Goal: Transaction & Acquisition: Purchase product/service

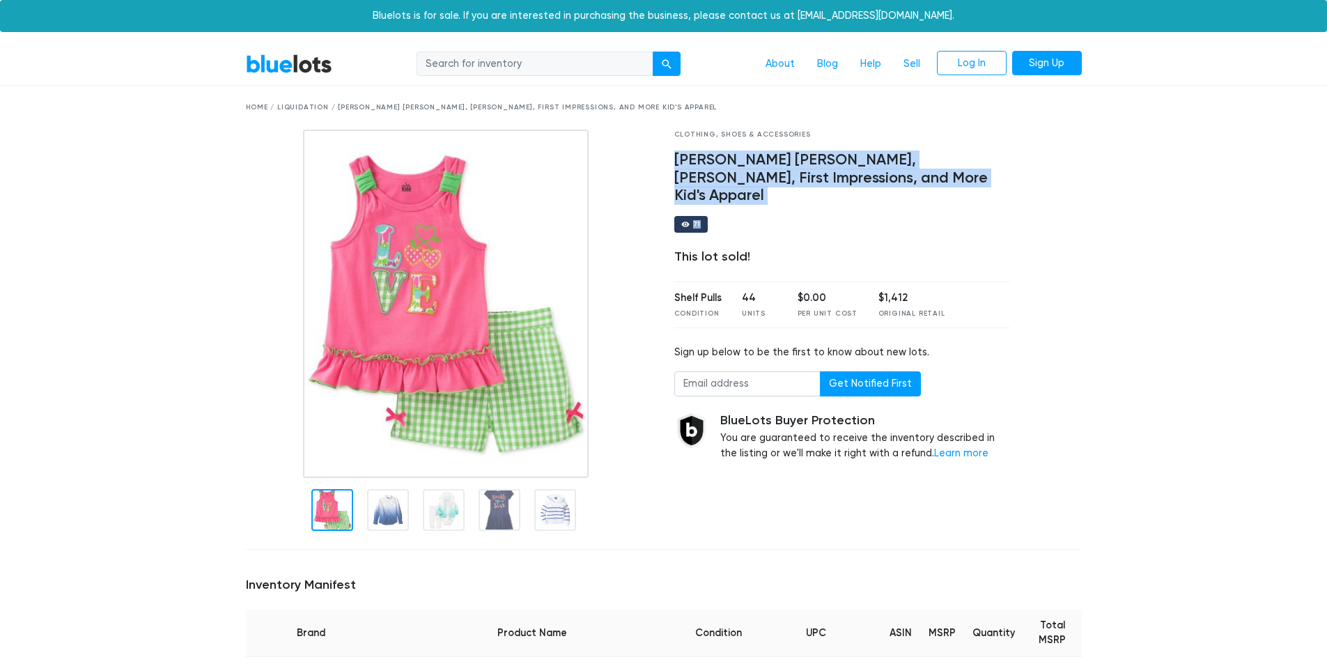
drag, startPoint x: 676, startPoint y: 155, endPoint x: 806, endPoint y: 187, distance: 134.1
click at [806, 187] on div "Clothing, Shoes & Accessories Ralph Lauren, Carters, First Impressions, and Mor…" at bounding box center [842, 334] width 357 height 409
copy div "Ralph Lauren, Carters, First Impressions, and More Kid's Apparel 71"
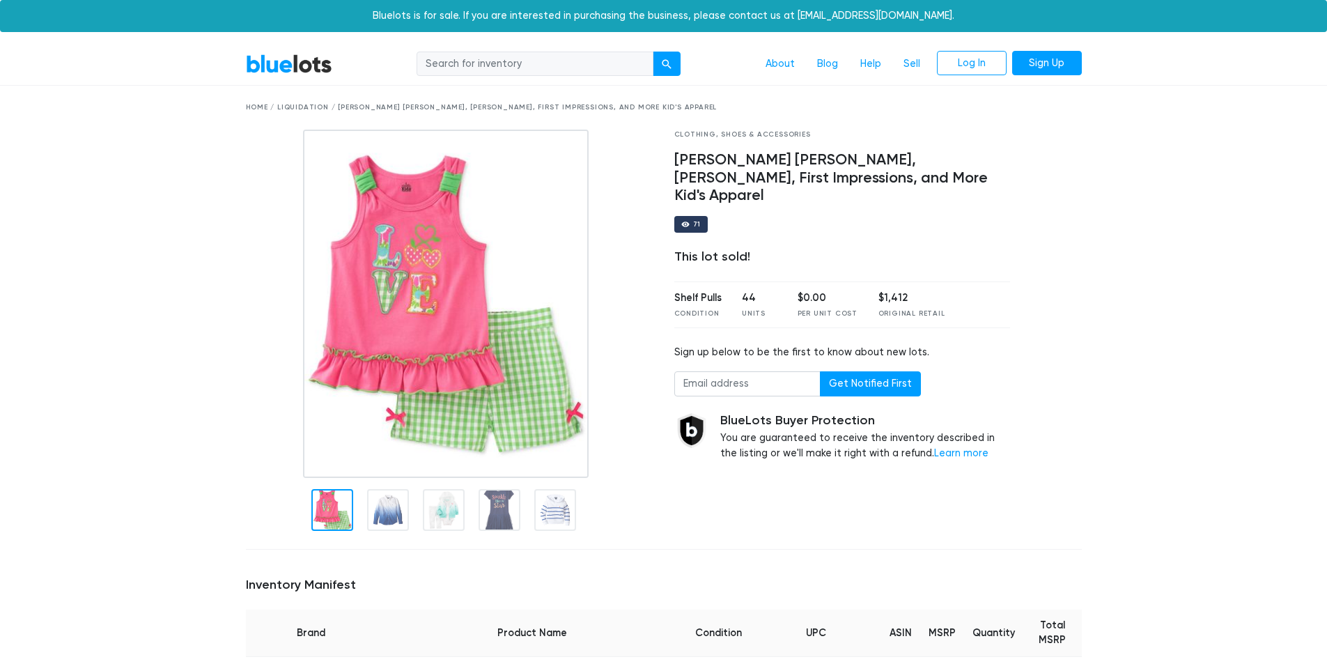
click at [536, 59] on input "search" at bounding box center [535, 64] width 237 height 25
paste input "Ralph Lauren, Carters, First Impressions, and More Kid's Apparel 71"
type input "Ralph Lauren, Carters, First Impressions, and More Kid's Apparel 71"
click at [653, 52] on button "submit" at bounding box center [667, 64] width 28 height 25
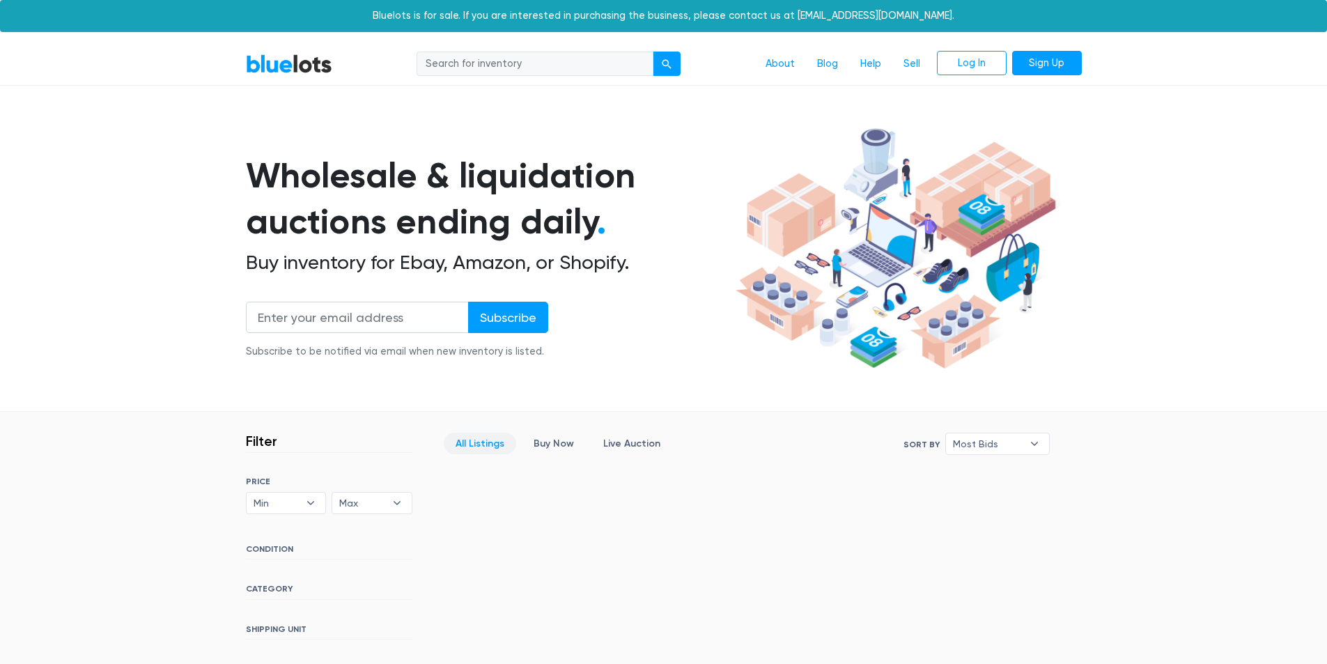
click at [561, 66] on input "search" at bounding box center [535, 64] width 237 height 25
type input "clothing"
click at [653, 52] on button "submit" at bounding box center [667, 64] width 28 height 25
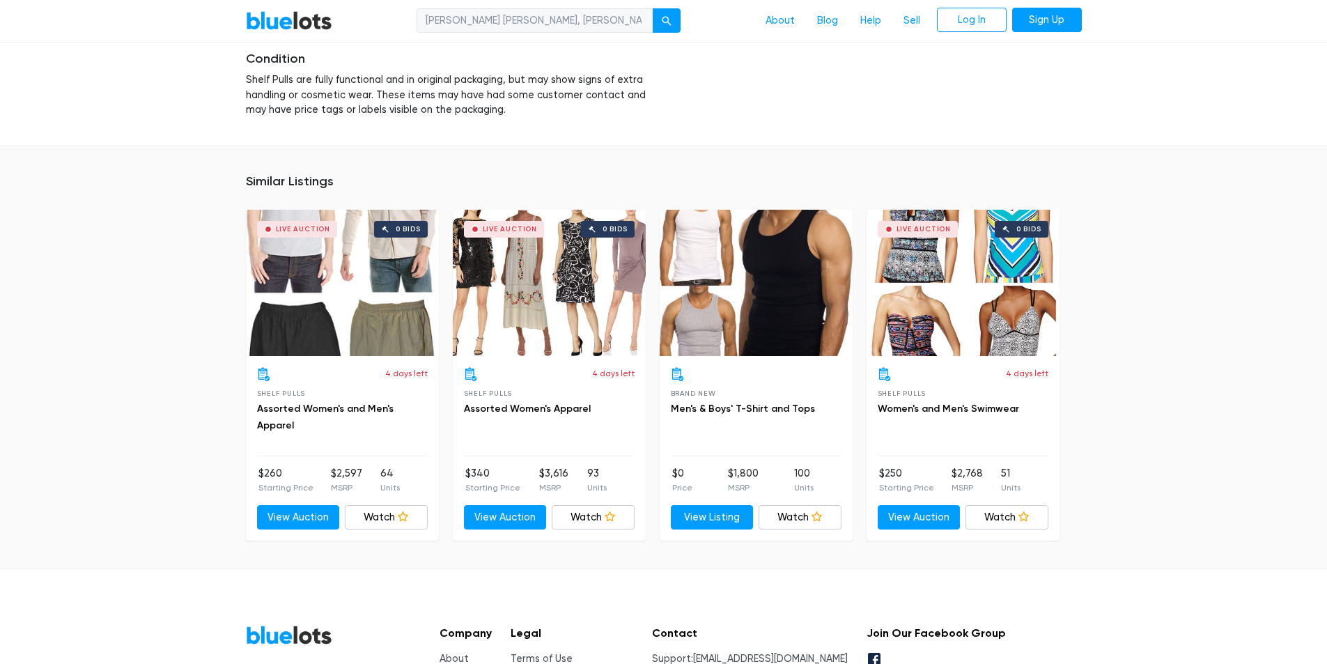
scroll to position [2807, 0]
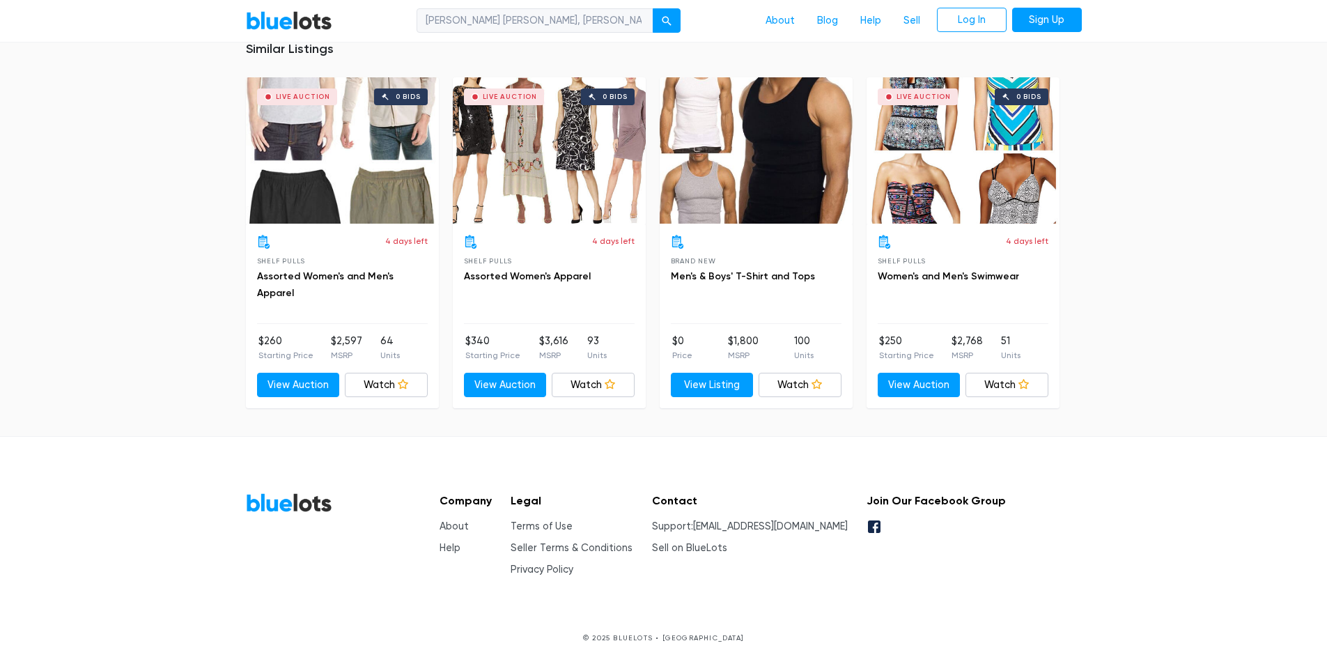
click at [714, 300] on div "Brand New Men's & Boys' T-Shirt and Tops" at bounding box center [756, 279] width 171 height 89
click at [722, 389] on link "View Listing" at bounding box center [712, 385] width 83 height 25
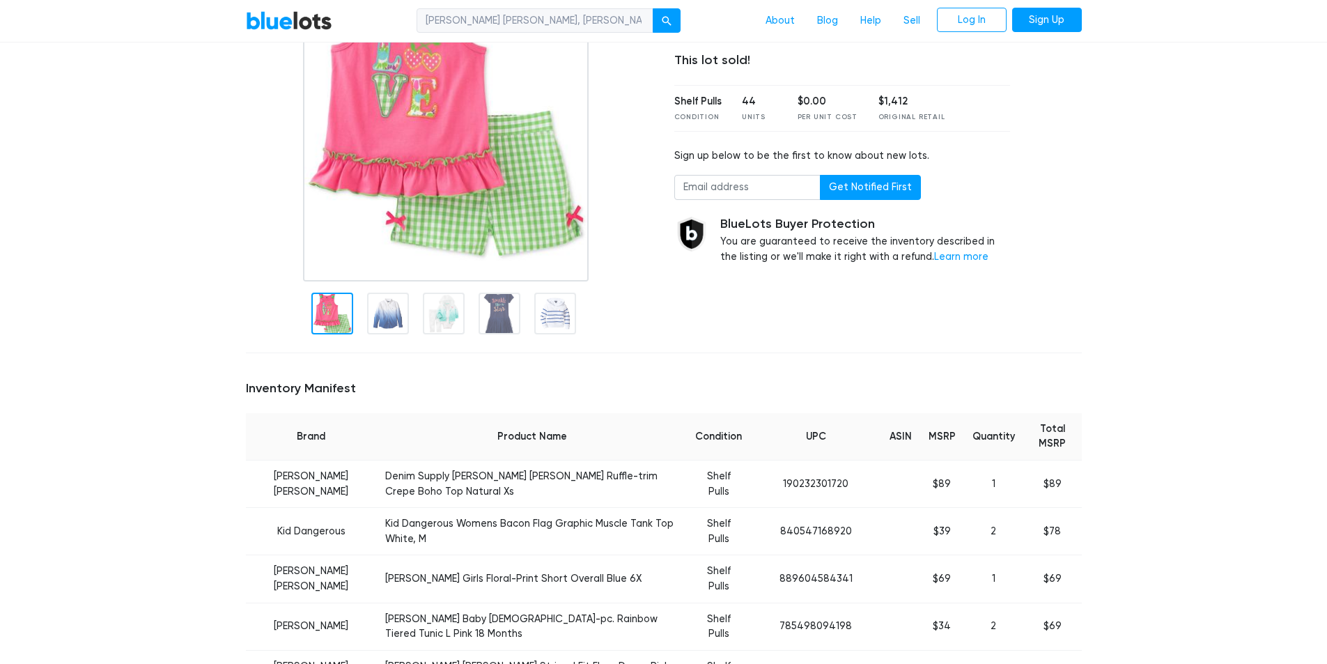
scroll to position [0, 0]
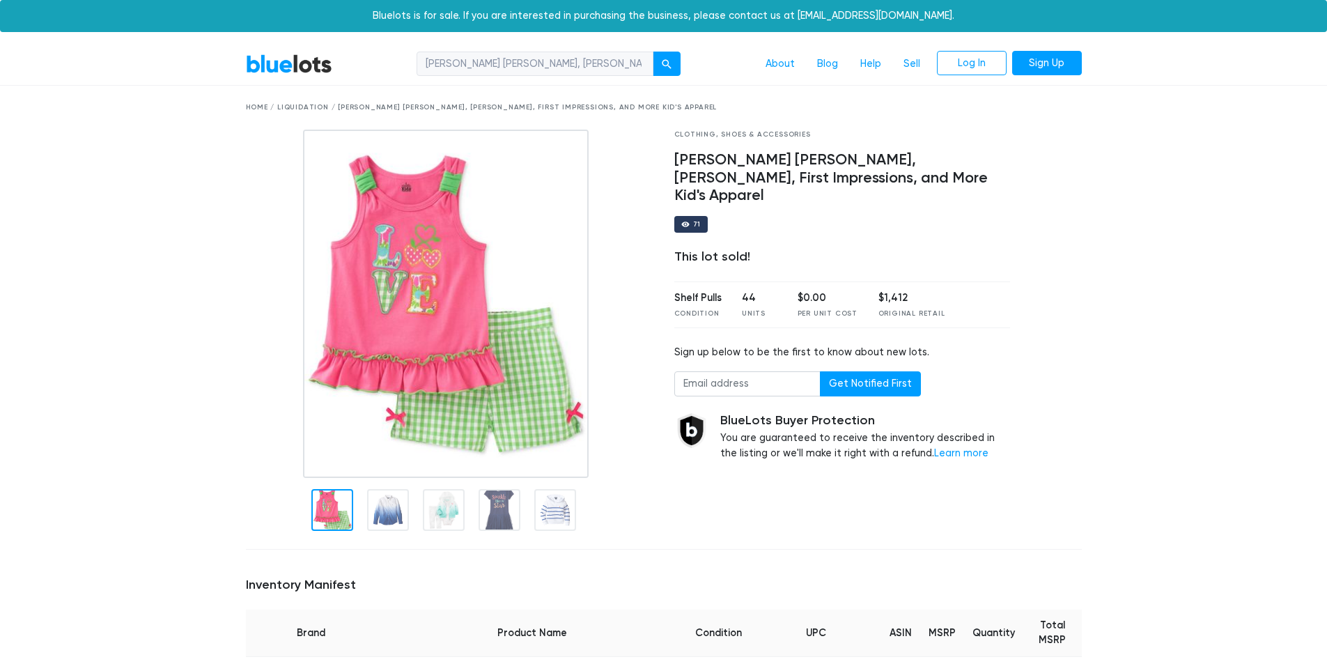
click at [614, 64] on input "Ralph Lauren, Carters, First Impressions, and More Kid's Apparel 71" at bounding box center [535, 64] width 237 height 25
click at [597, 70] on input "Ralph Lauren, Carters, First Impressions, and More Kid's Apparel 71" at bounding box center [535, 64] width 237 height 25
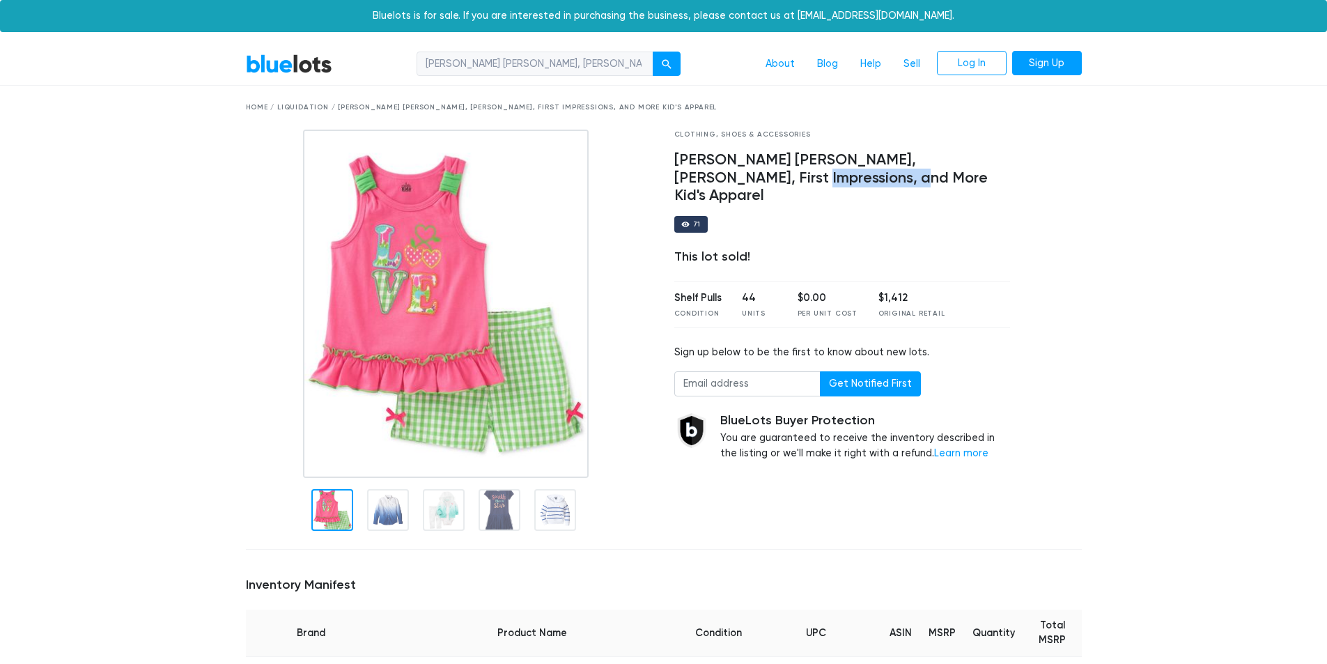
drag, startPoint x: 710, startPoint y: 174, endPoint x: 804, endPoint y: 179, distance: 94.2
click at [804, 179] on h4 "Ralph Lauren, Carters, First Impressions, and More Kid's Apparel" at bounding box center [842, 178] width 336 height 54
copy h4 "Kid's Apparel"
click at [592, 58] on input "Ralph Lauren, Carters, First Impressions, and More Kid's Apparel 71" at bounding box center [535, 64] width 237 height 25
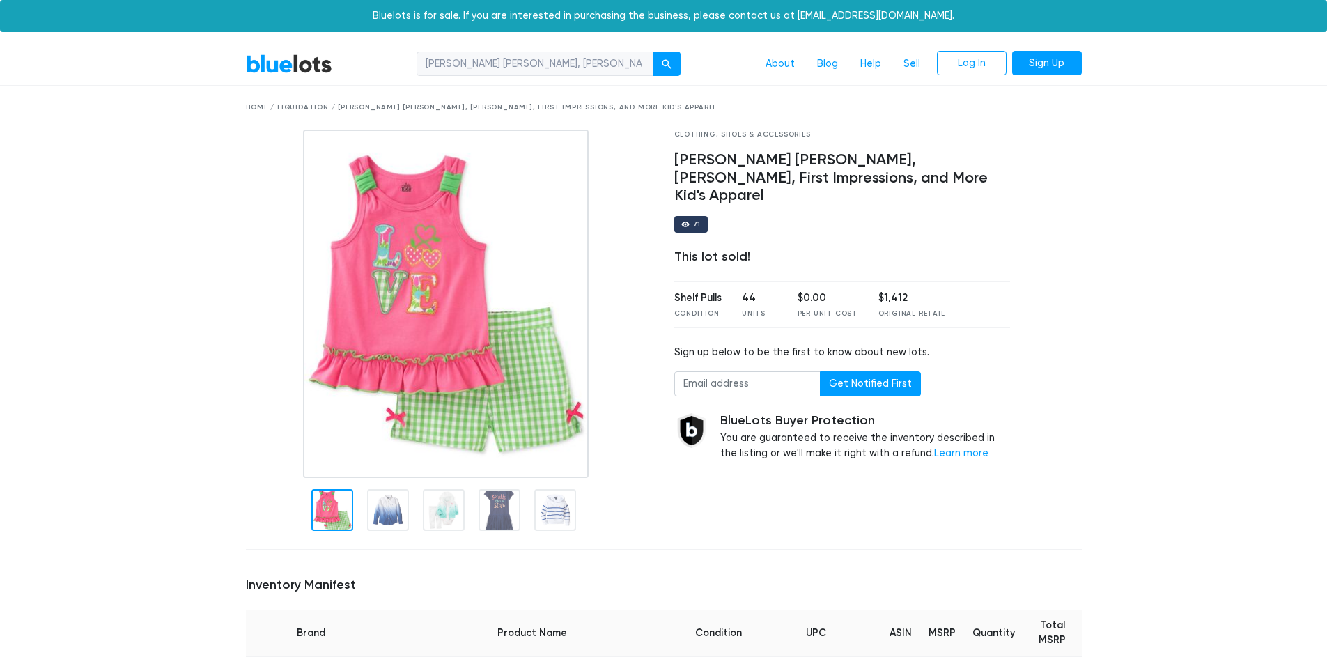
click at [592, 58] on input "Ralph Lauren, Carters, First Impressions, and More Kid's Apparel 71" at bounding box center [535, 64] width 237 height 25
paste input "Kid's Apparel"
type input "Kid's Apparel"
click at [668, 77] on div "Kid's Apparel About Blog Help Sell Log In Sign Up" at bounding box center [712, 64] width 738 height 26
click at [669, 70] on button "submit" at bounding box center [667, 64] width 28 height 25
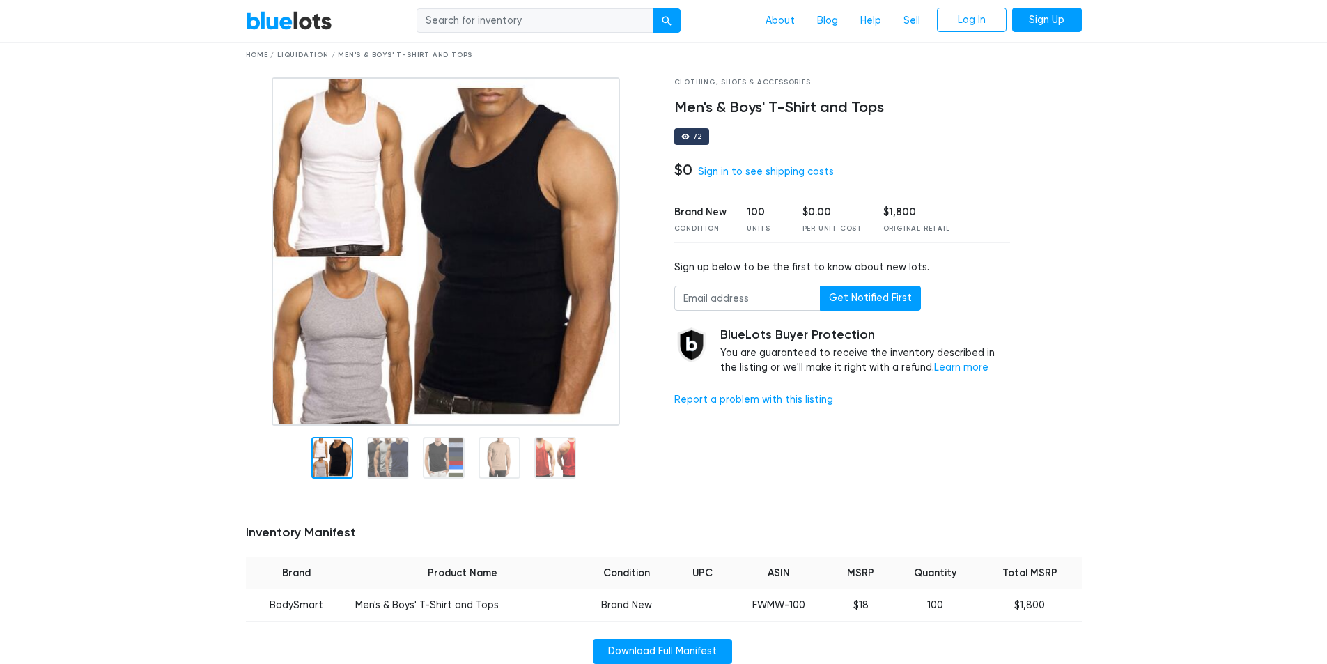
scroll to position [52, 0]
click at [787, 174] on link "Sign in to see shipping costs" at bounding box center [766, 172] width 136 height 12
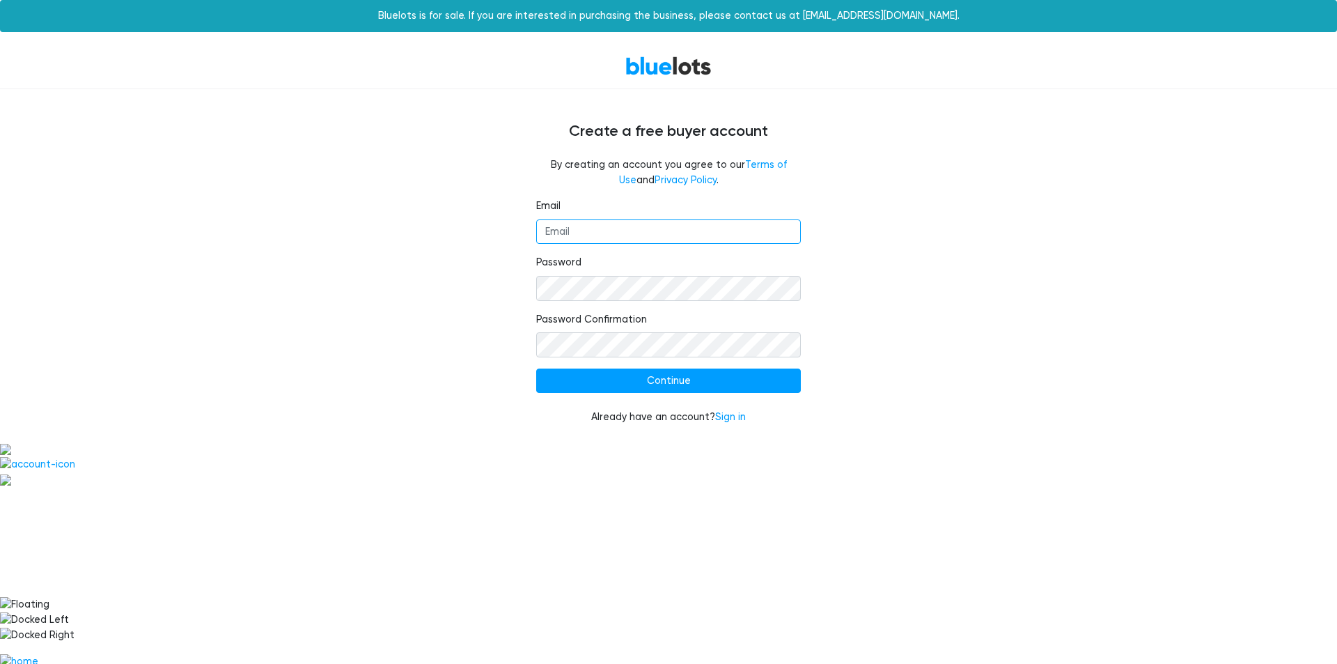
click at [675, 226] on input "Email" at bounding box center [668, 231] width 265 height 25
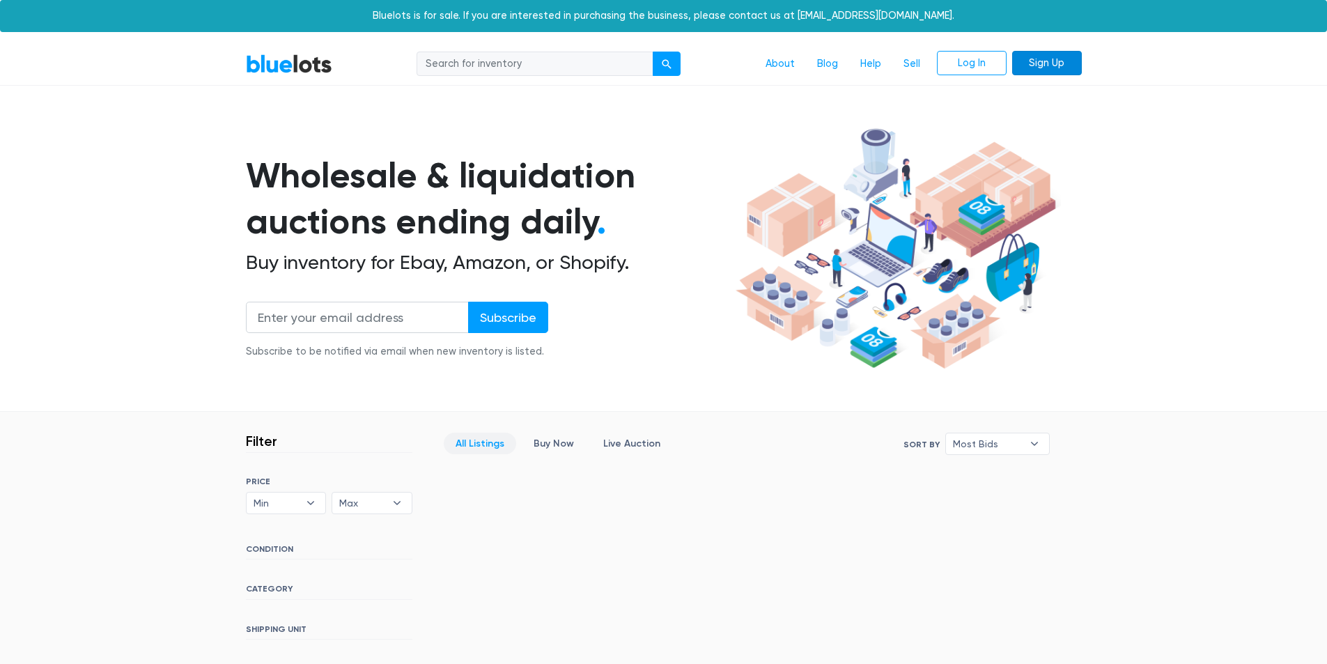
click at [1052, 56] on link "Sign Up" at bounding box center [1047, 63] width 70 height 25
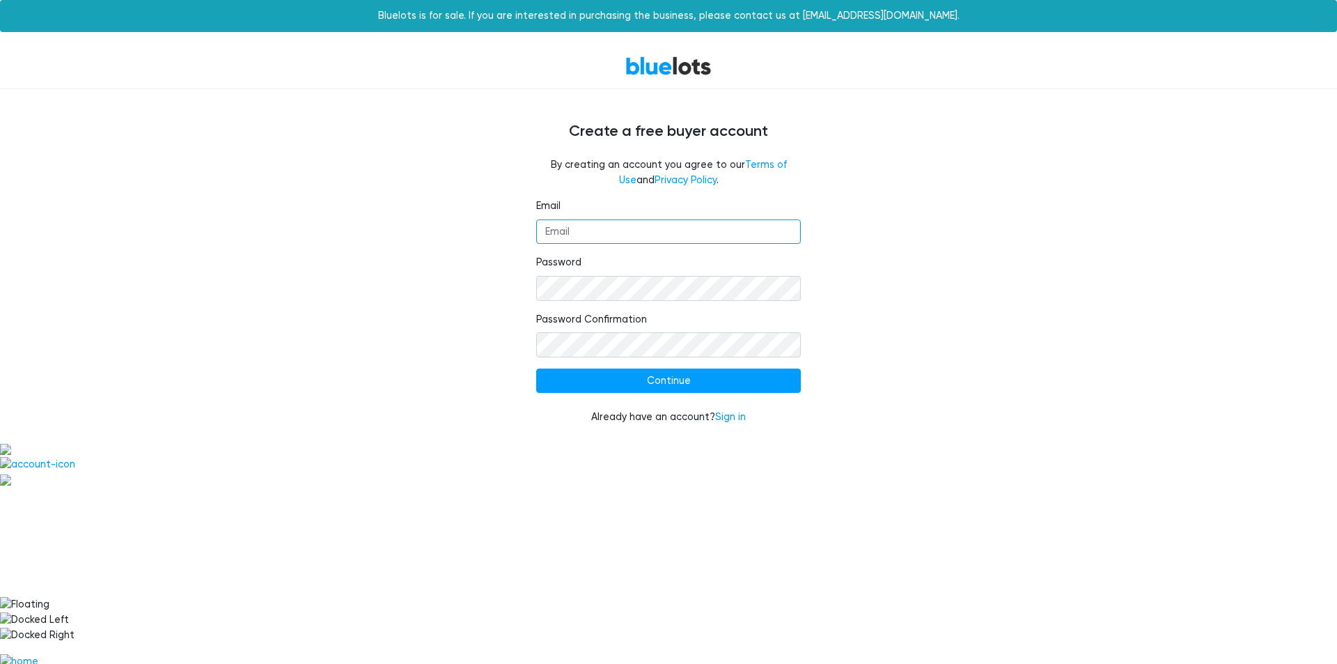
click at [642, 236] on input "Email" at bounding box center [668, 231] width 265 height 25
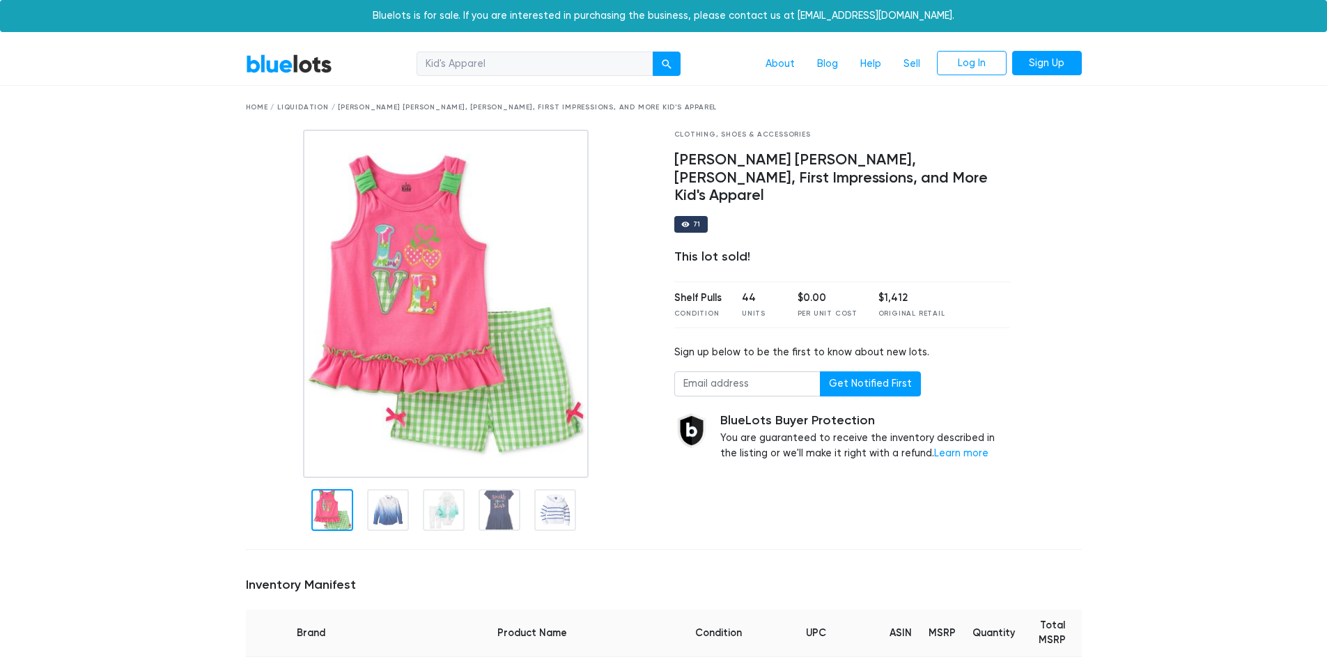
click at [306, 67] on link "BlueLots" at bounding box center [289, 64] width 86 height 20
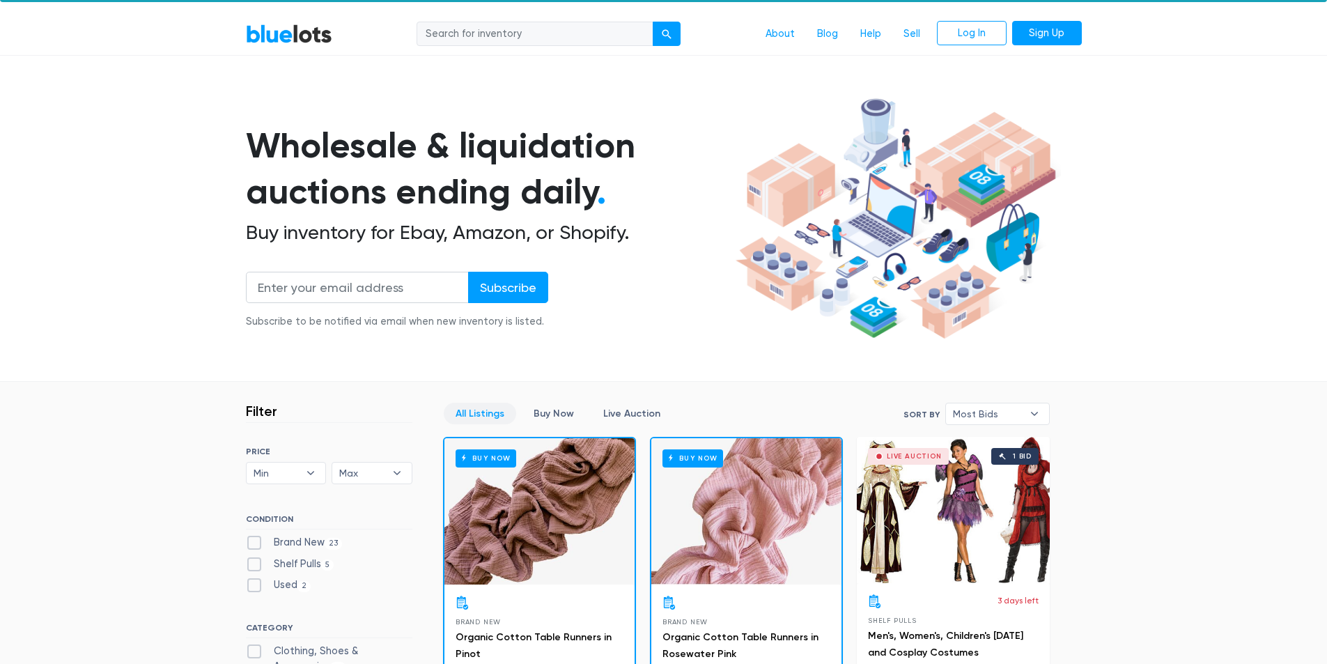
scroll to position [31, 0]
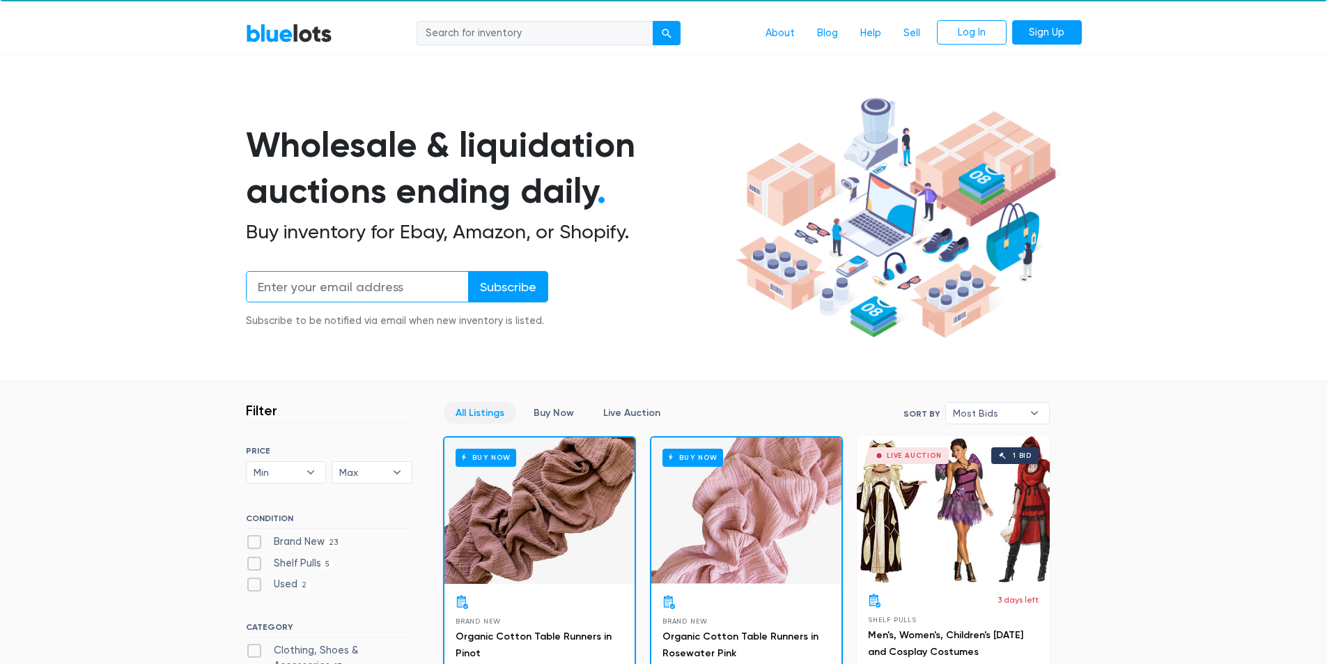
click at [421, 280] on input "email" at bounding box center [357, 286] width 223 height 31
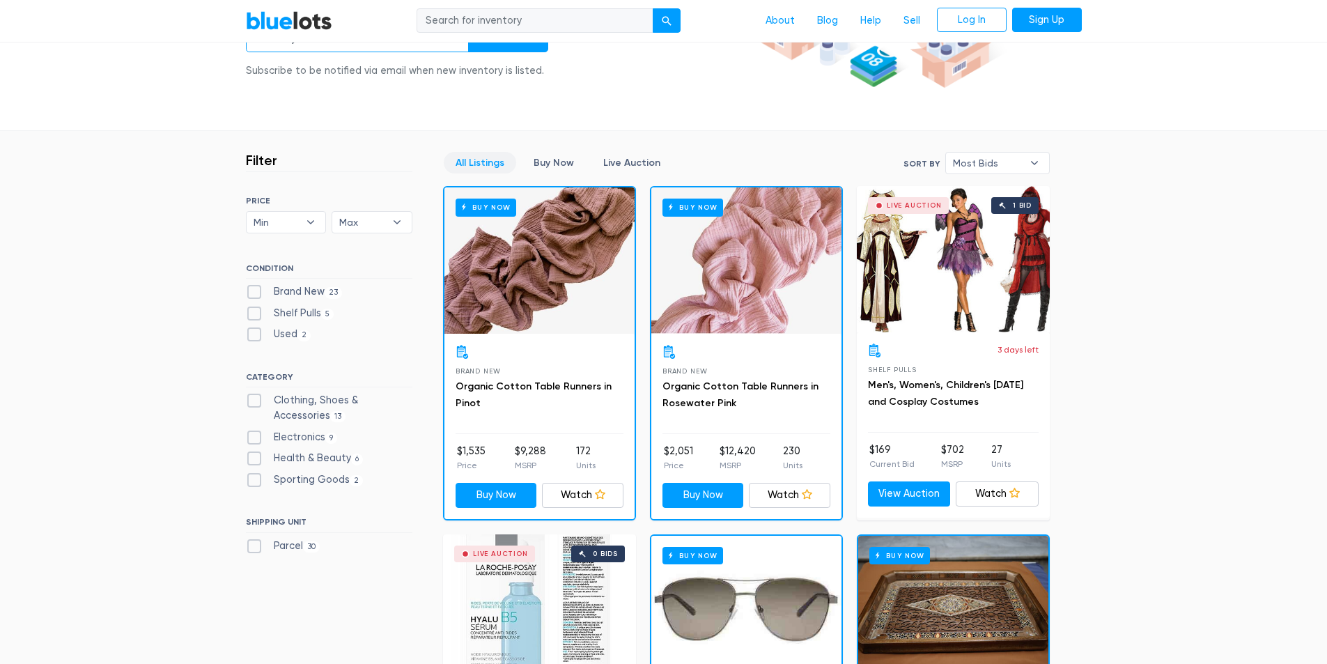
scroll to position [281, 0]
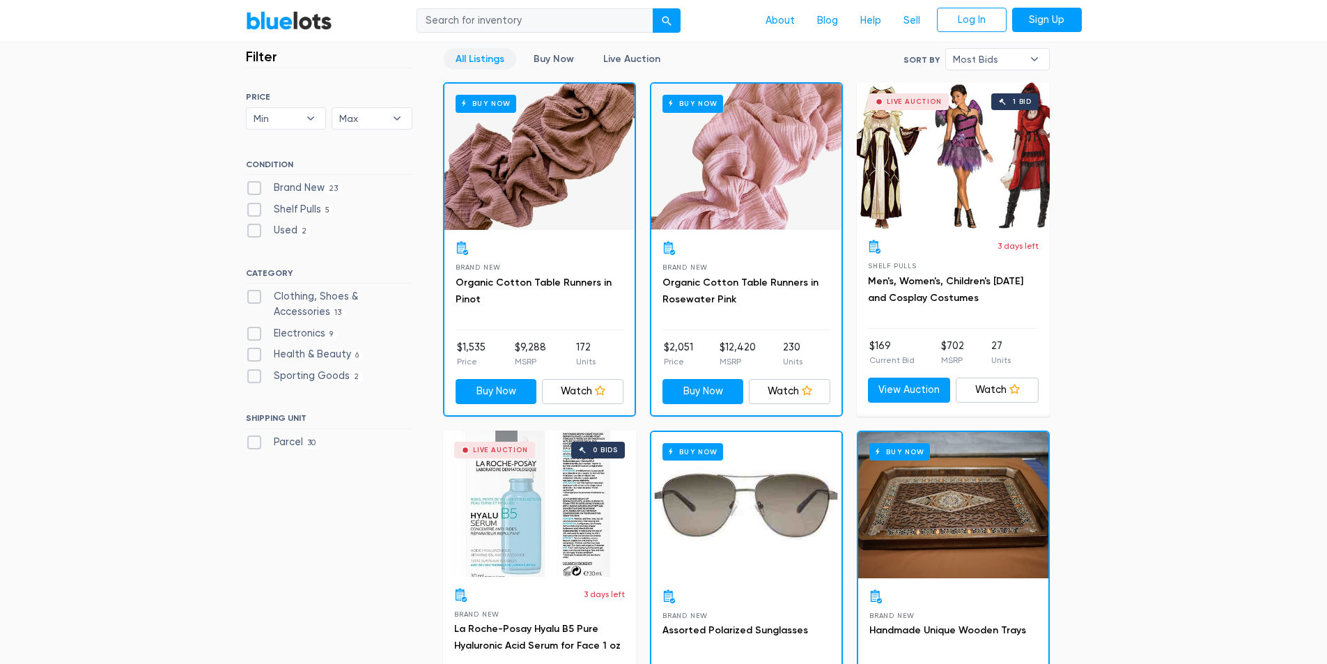
scroll to position [301, 0]
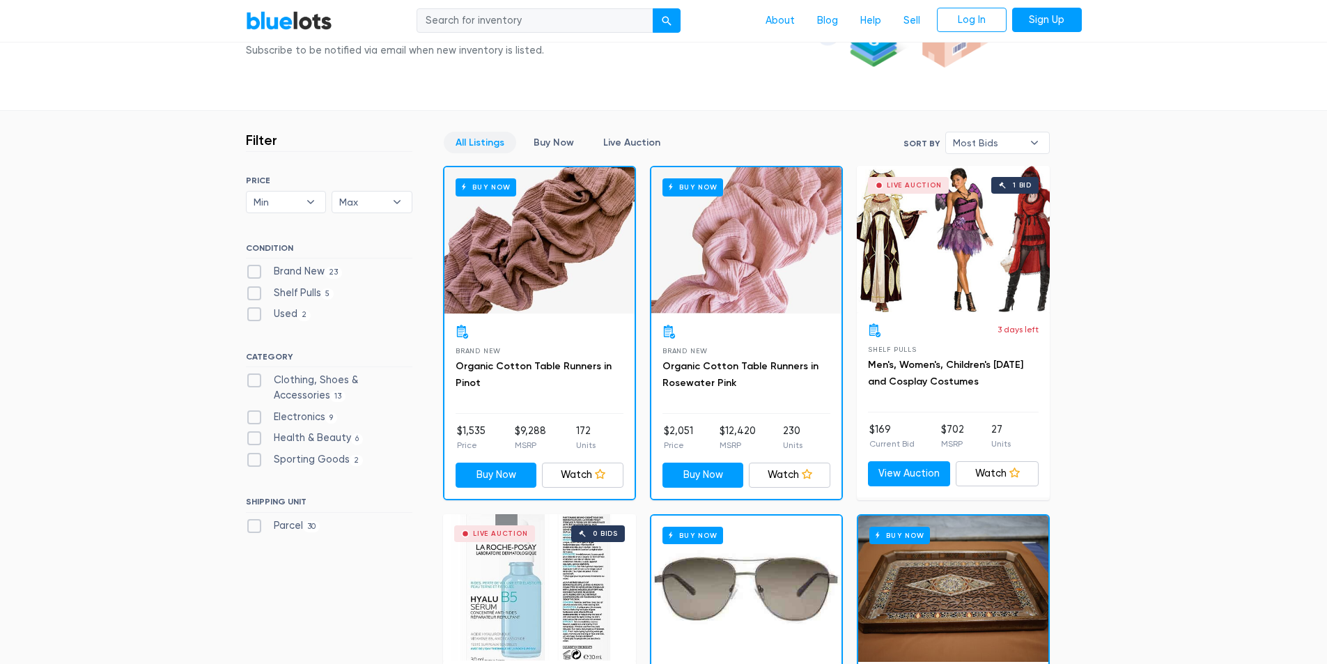
click at [309, 387] on label "Clothing, Shoes & Accessories 13" at bounding box center [329, 388] width 166 height 30
click at [255, 382] on Accessories"] "Clothing, Shoes & Accessories 13" at bounding box center [250, 377] width 9 height 9
checkbox Accessories"] "true"
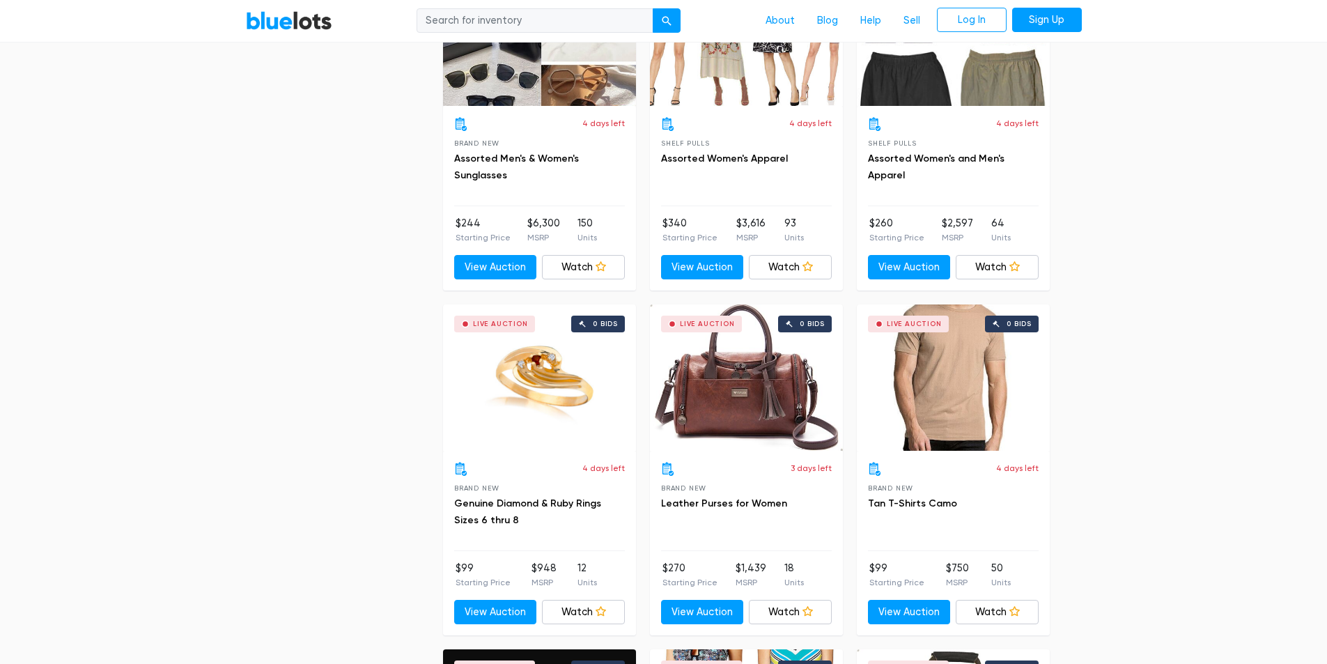
scroll to position [1541, 0]
